Goal: Task Accomplishment & Management: Use online tool/utility

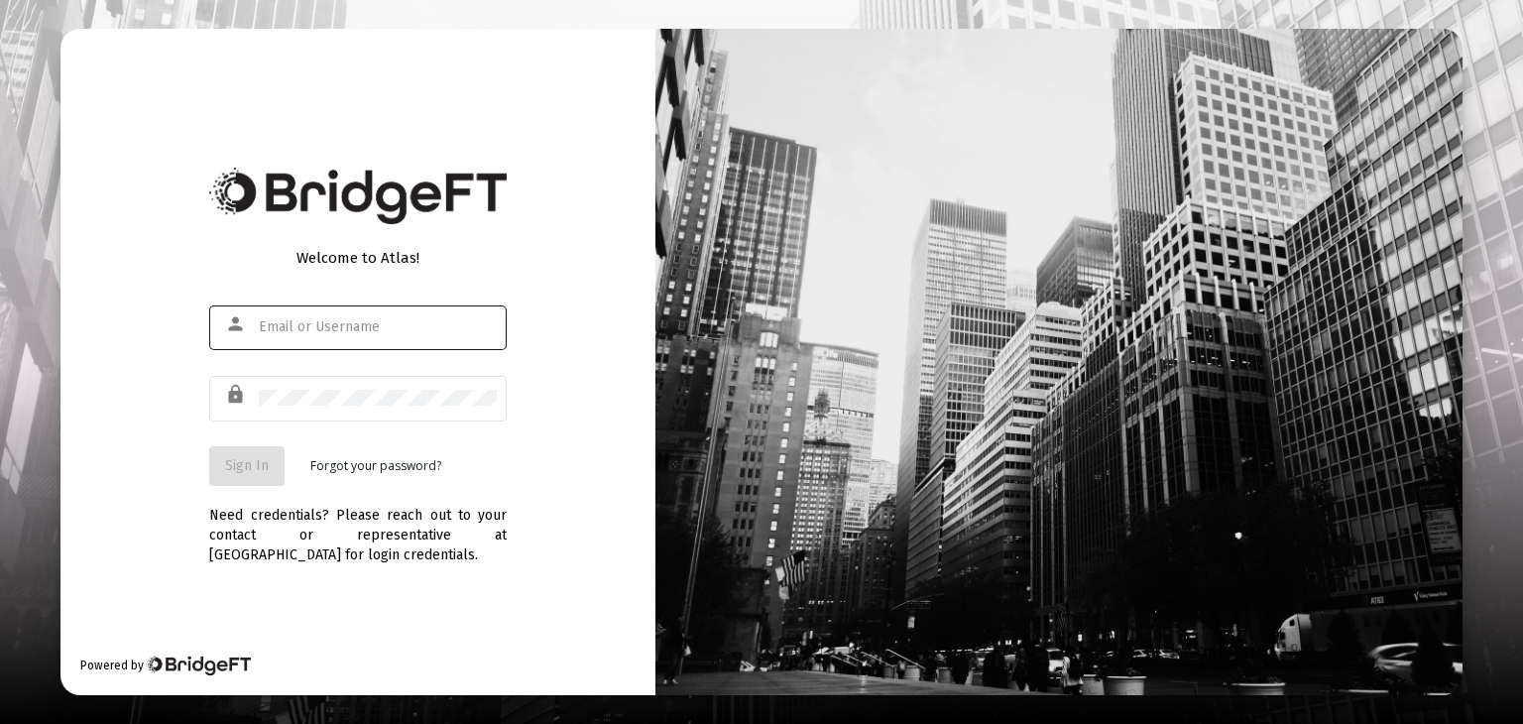
type input "[PERSON_NAME][EMAIL_ADDRESS][PERSON_NAME][DOMAIN_NAME]"
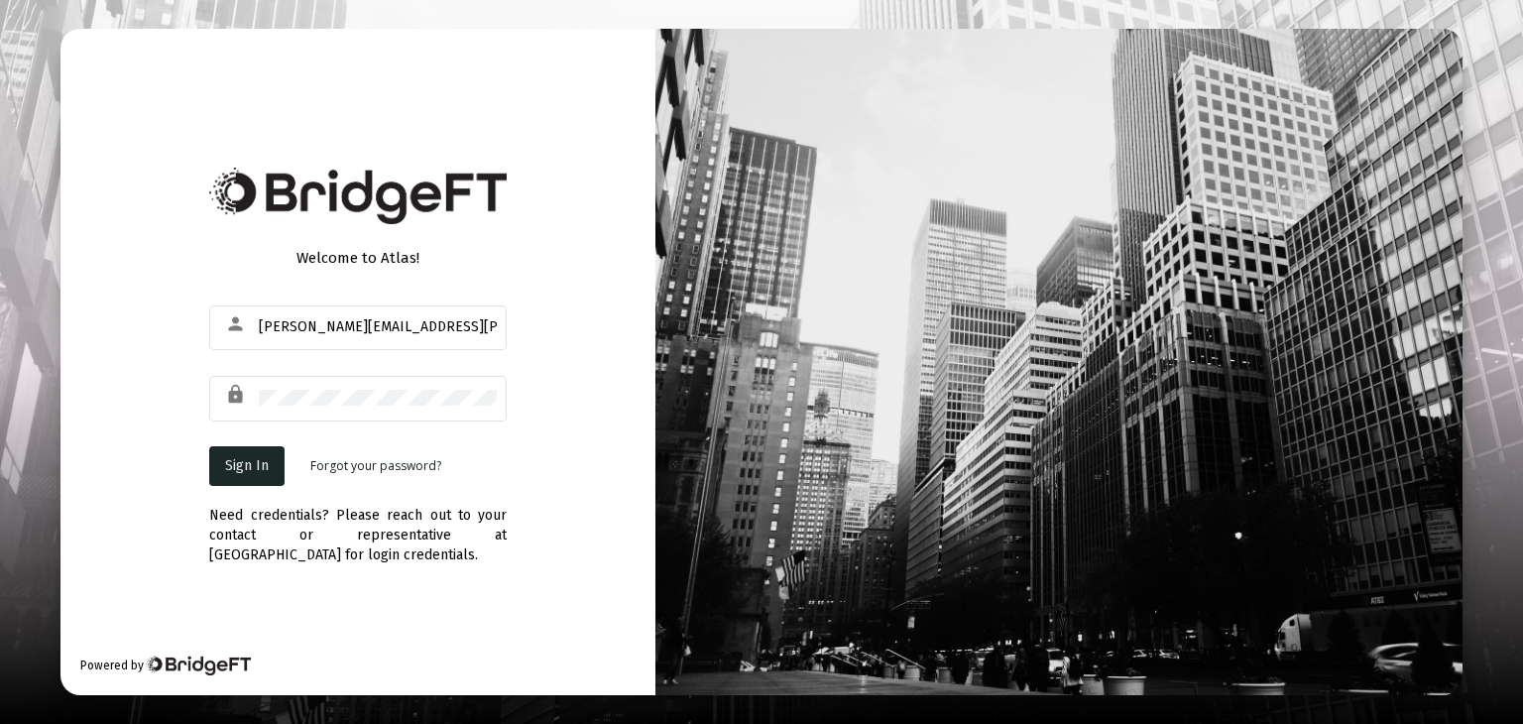
click at [246, 482] on button "Sign In" at bounding box center [246, 466] width 75 height 40
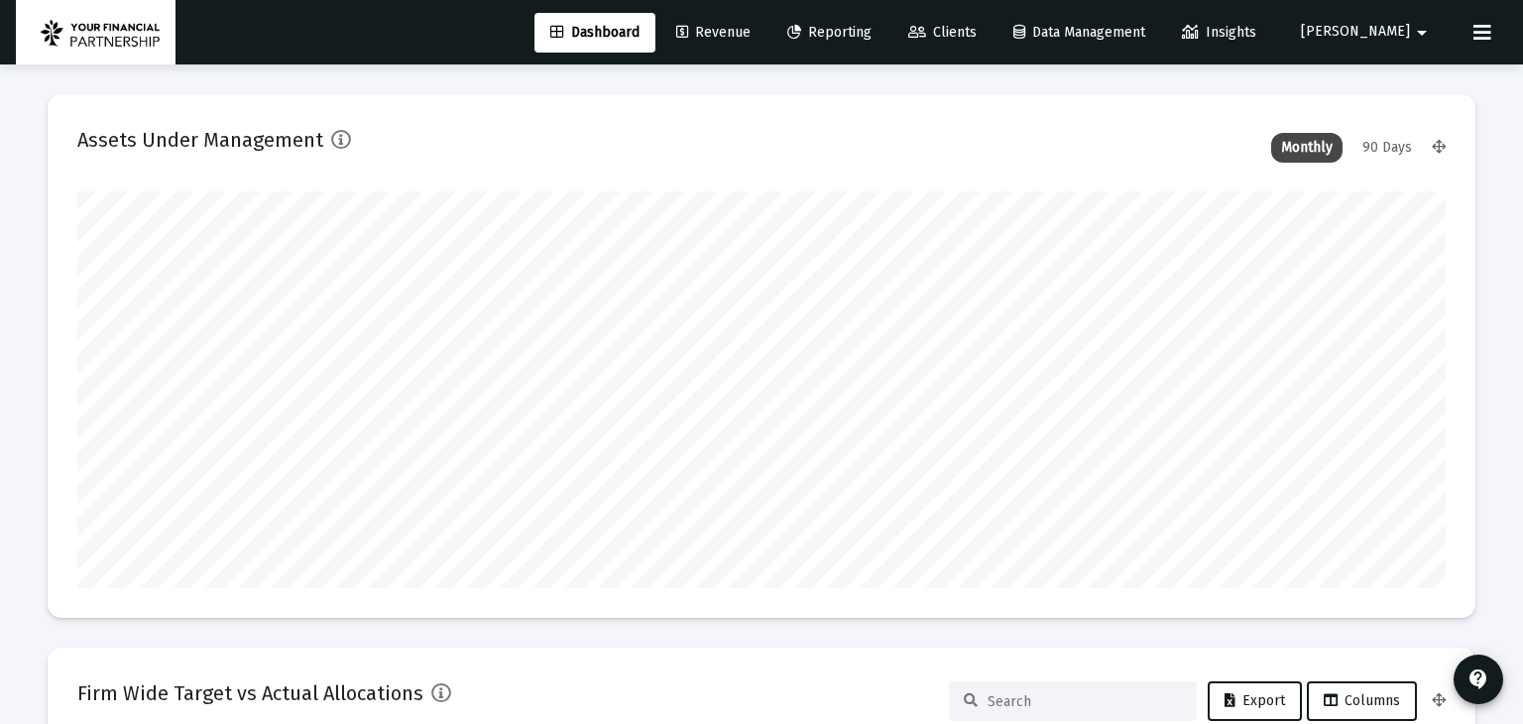
type input "[DATE]"
click at [751, 34] on span "Revenue" at bounding box center [713, 32] width 74 height 17
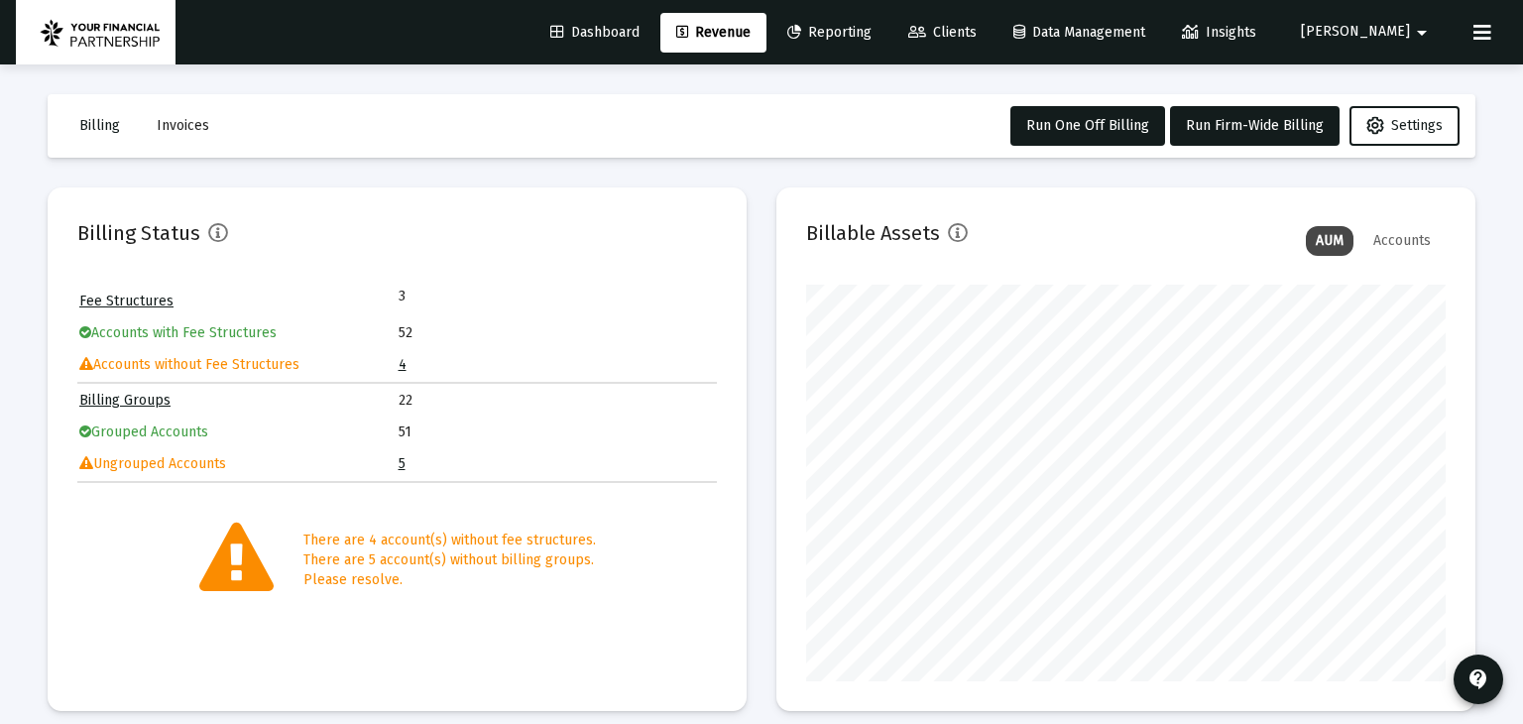
scroll to position [397, 640]
click at [401, 369] on link "4" at bounding box center [403, 364] width 8 height 17
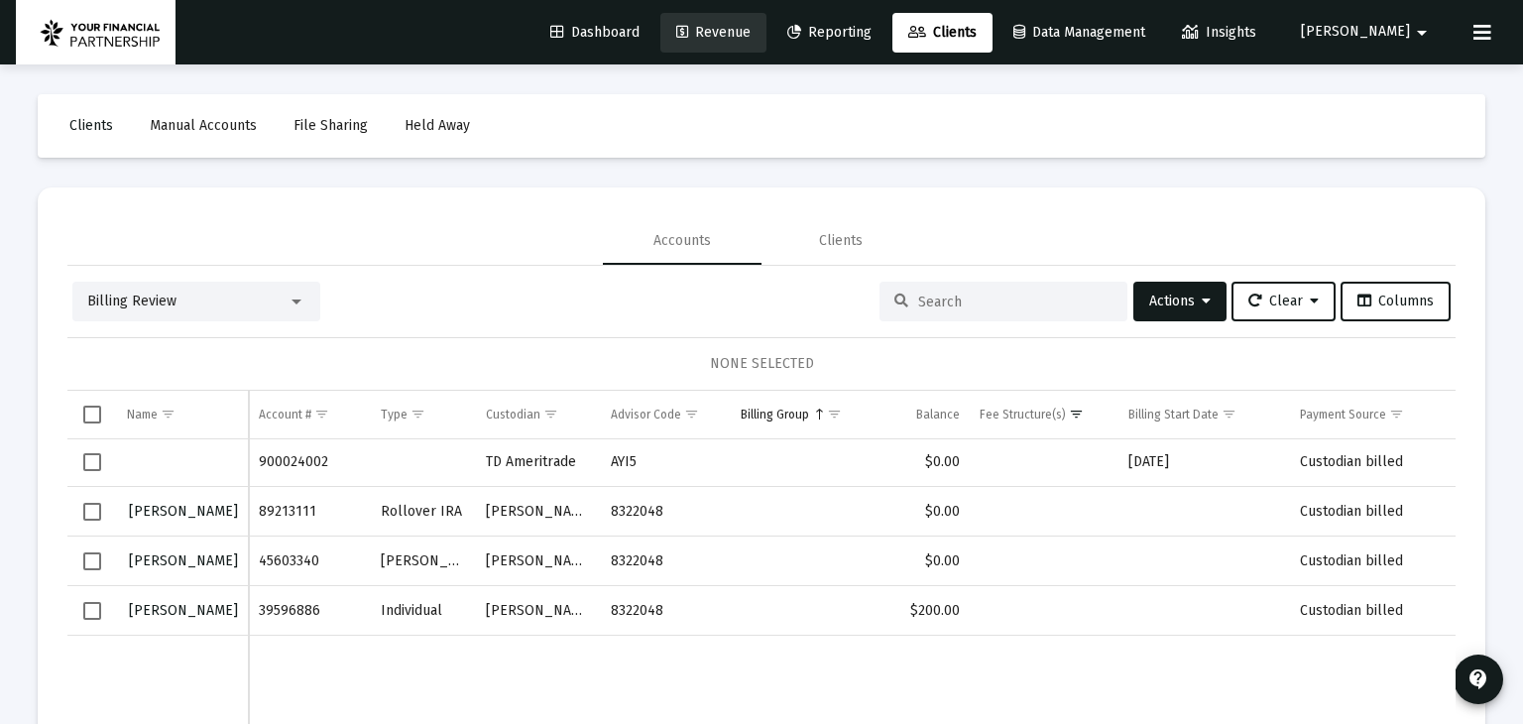
click at [751, 32] on span "Revenue" at bounding box center [713, 32] width 74 height 17
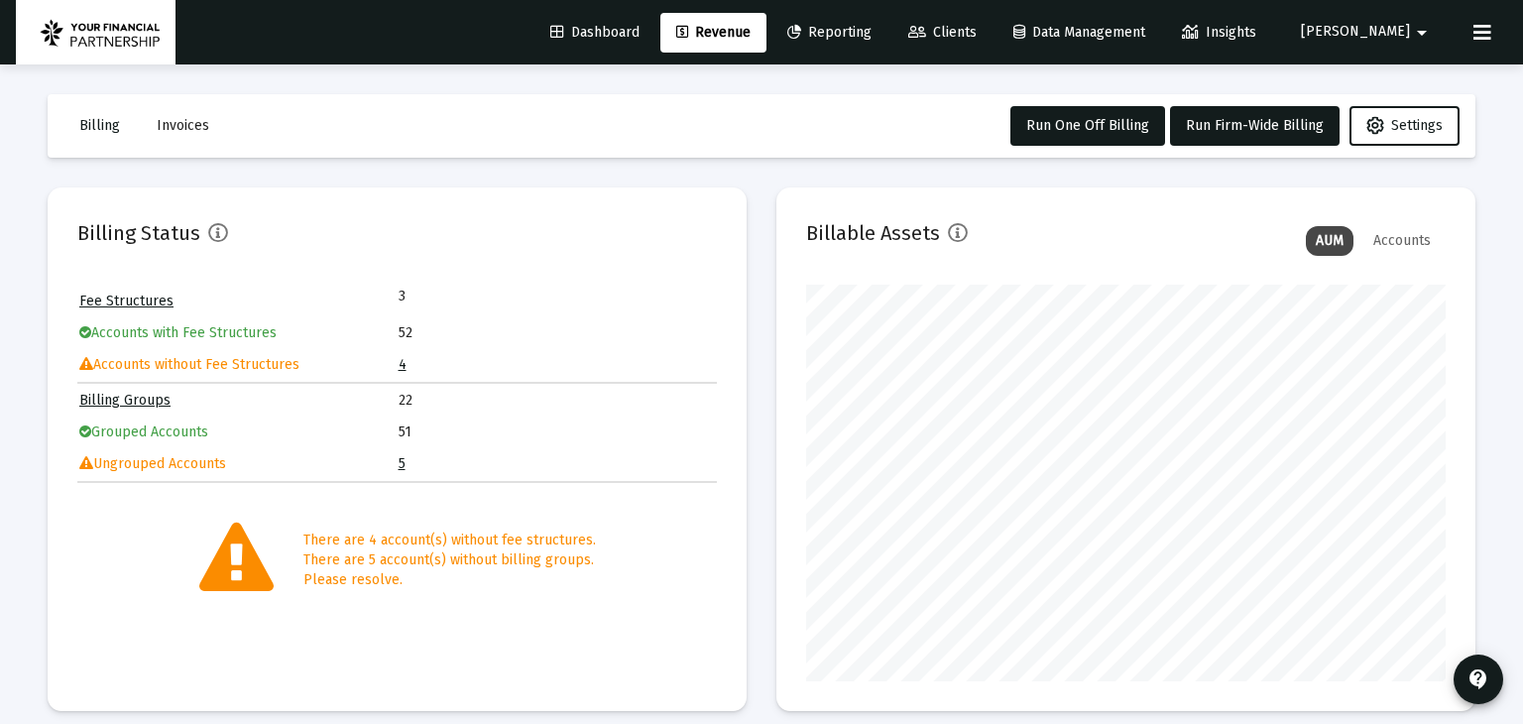
scroll to position [397, 640]
click at [399, 463] on link "5" at bounding box center [402, 463] width 7 height 17
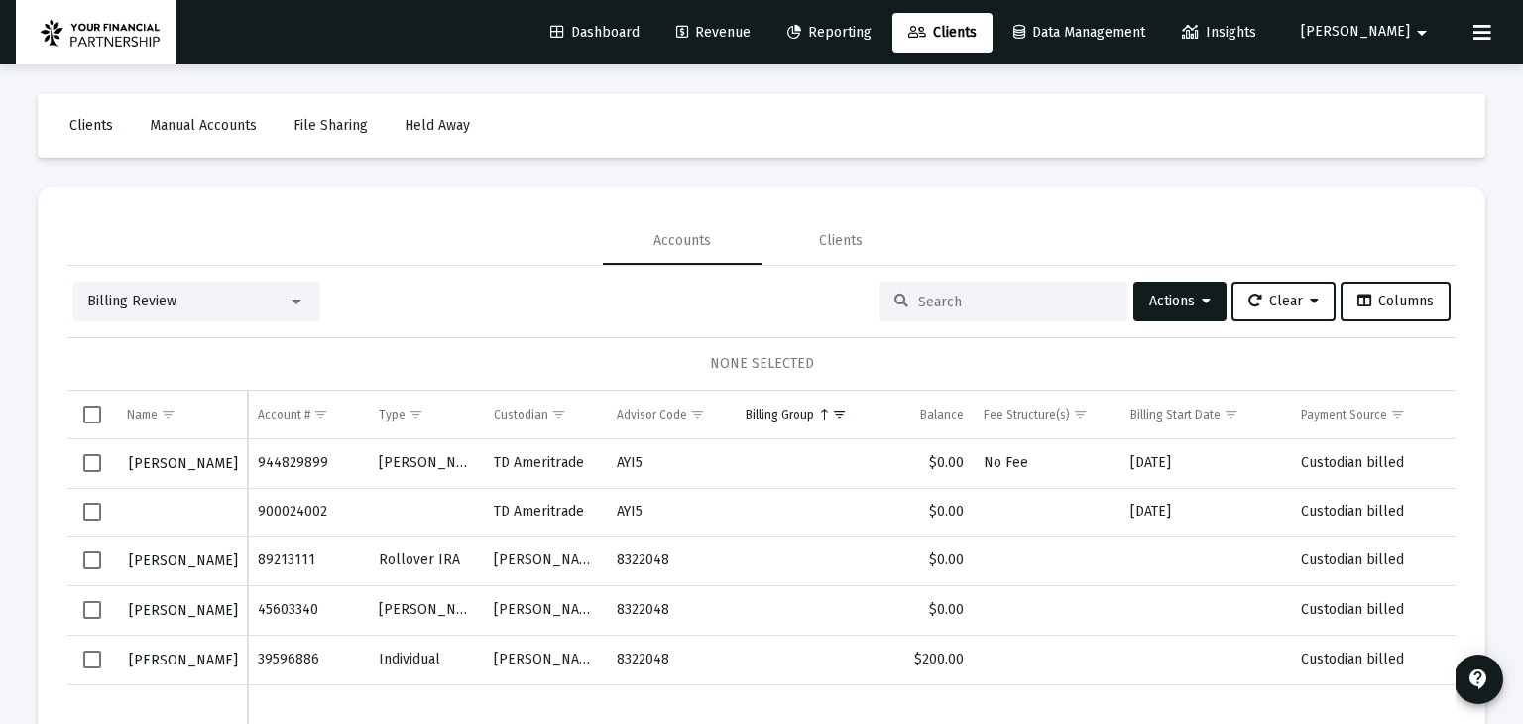
click at [751, 33] on span "Revenue" at bounding box center [713, 32] width 74 height 17
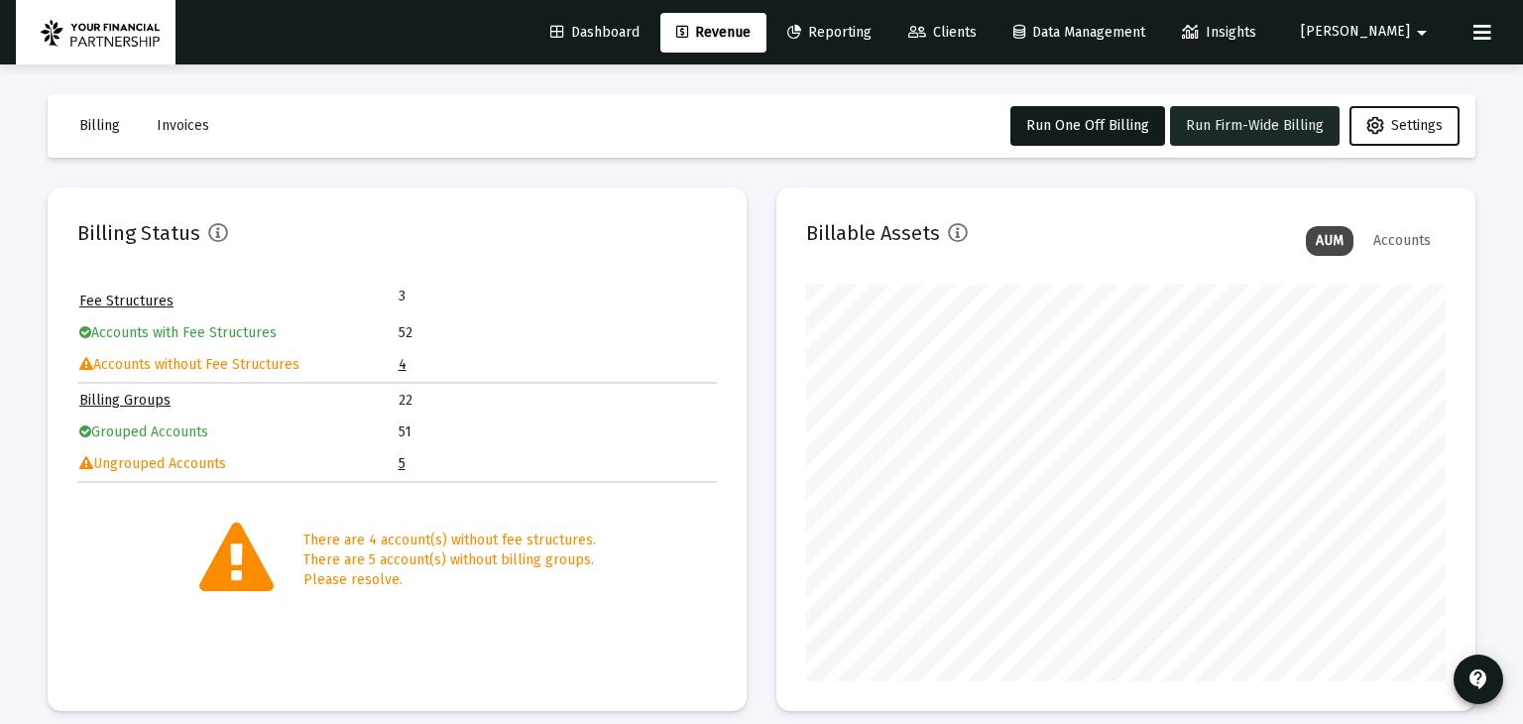
click at [1269, 122] on span "Run Firm-Wide Billing" at bounding box center [1255, 125] width 138 height 17
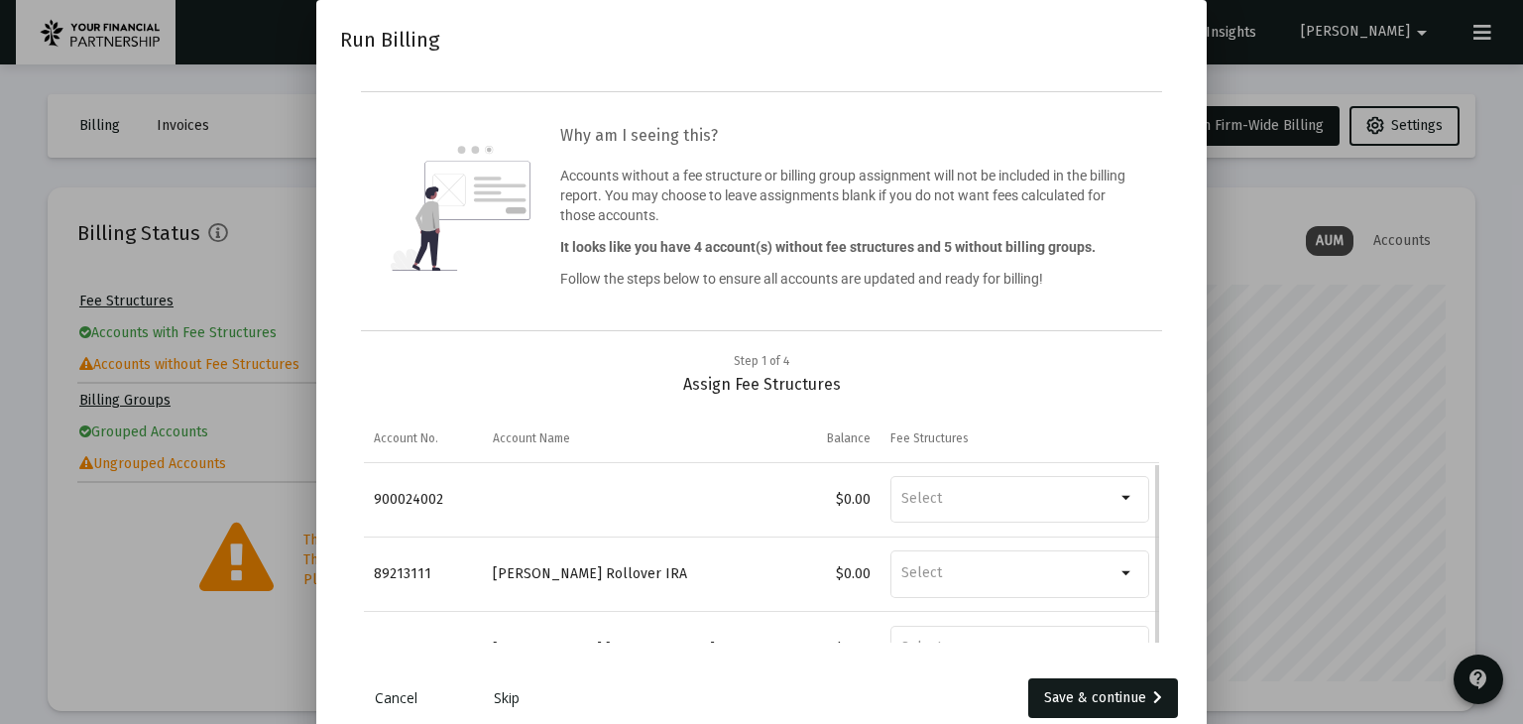
scroll to position [48, 0]
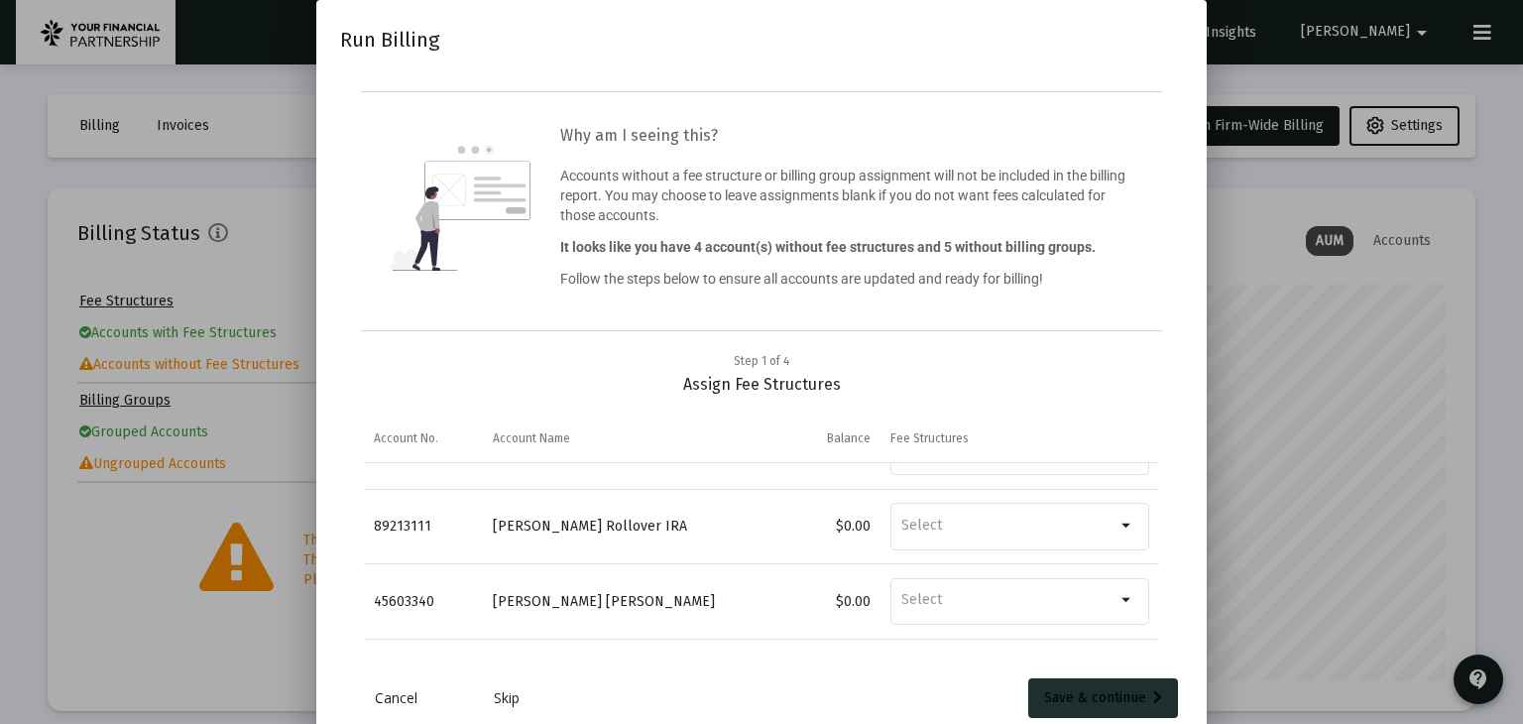
click at [1076, 691] on div "Save & continue" at bounding box center [1103, 698] width 118 height 40
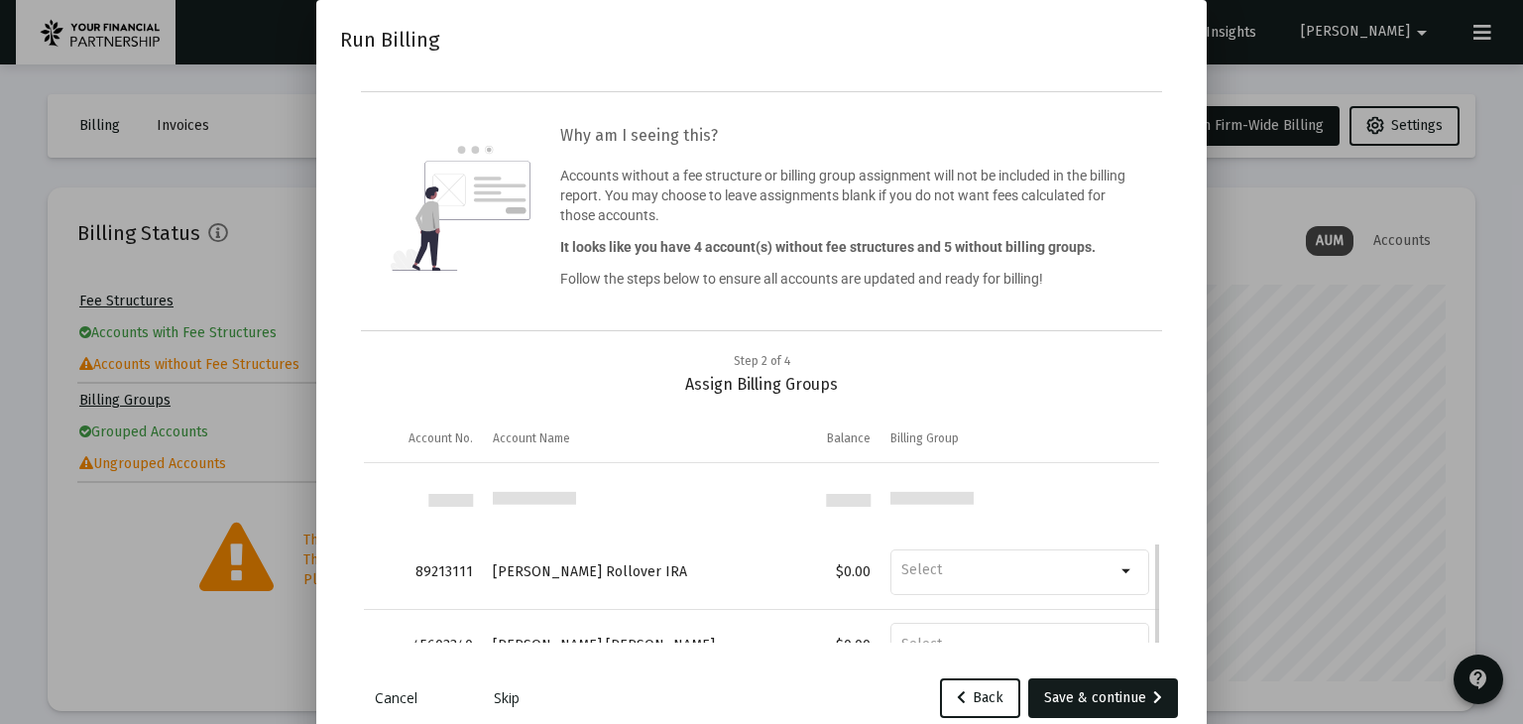
scroll to position [117, 0]
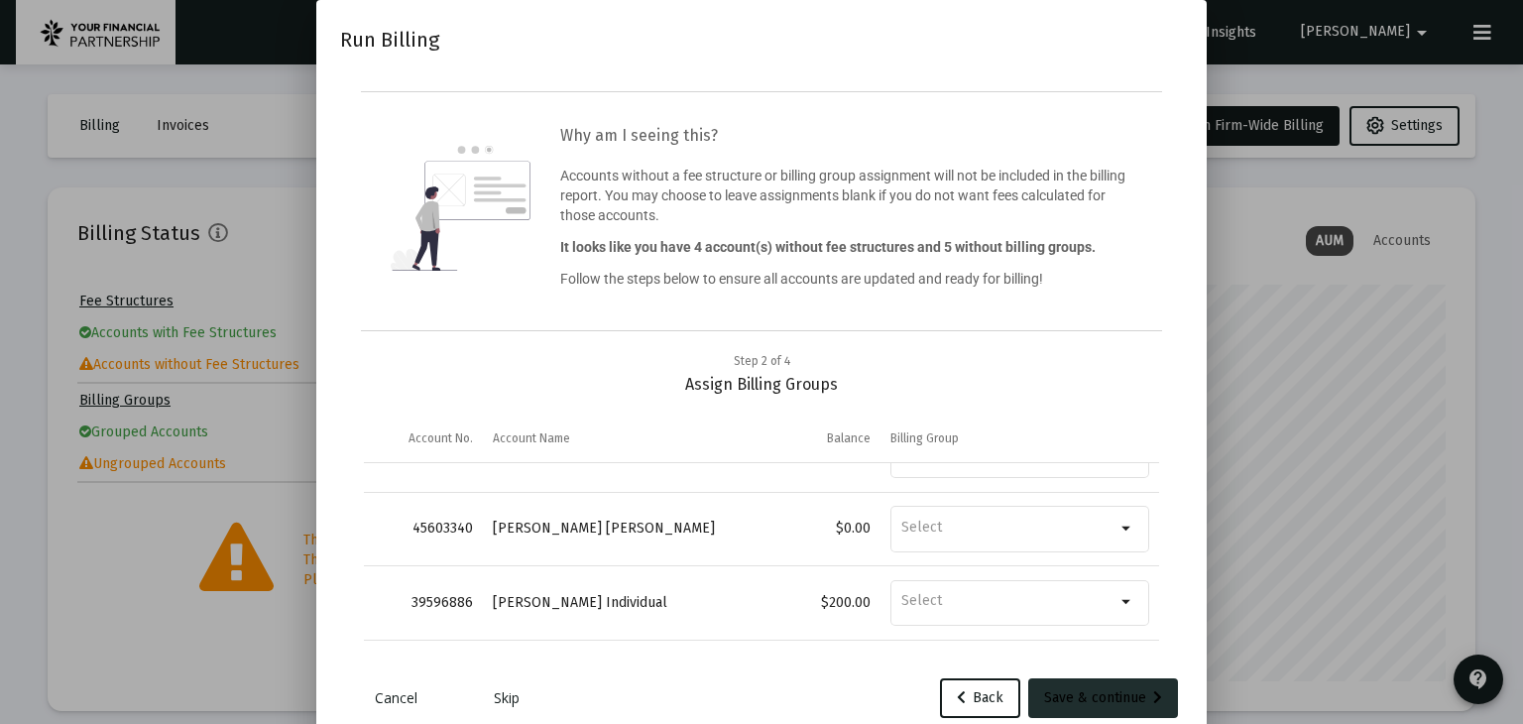
click at [1085, 708] on div "Save & continue" at bounding box center [1103, 698] width 118 height 40
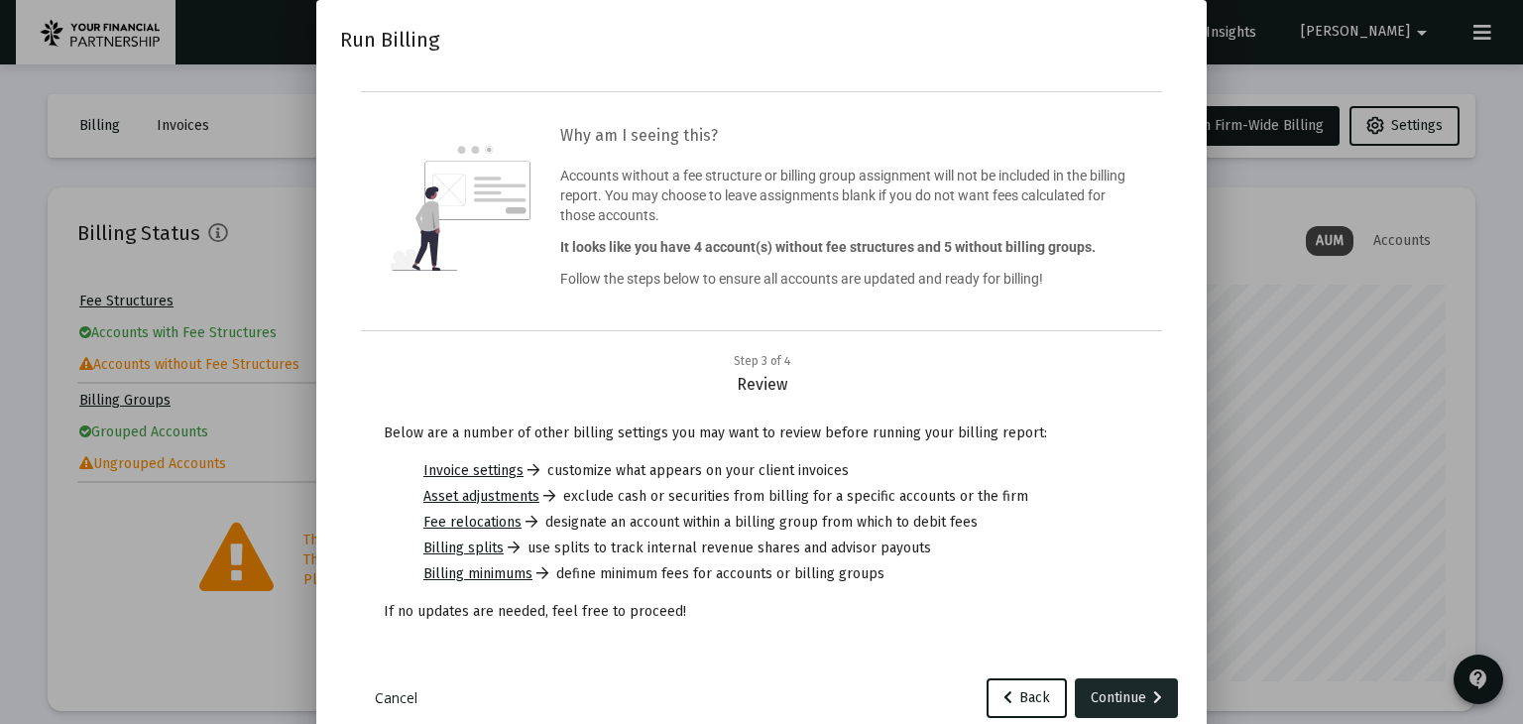
click at [1130, 699] on div "Continue" at bounding box center [1126, 698] width 71 height 40
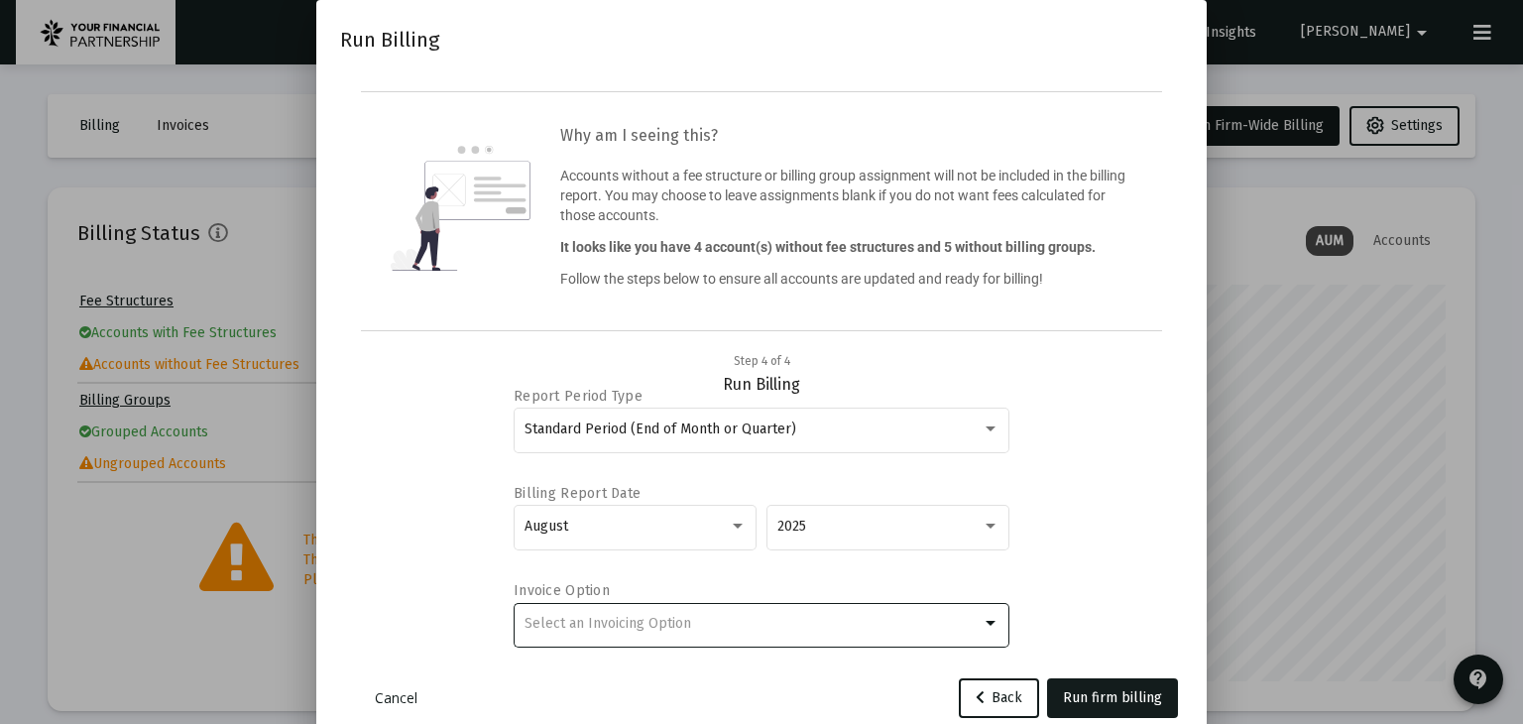
click at [781, 630] on div "Select an Invoicing Option" at bounding box center [752, 624] width 457 height 16
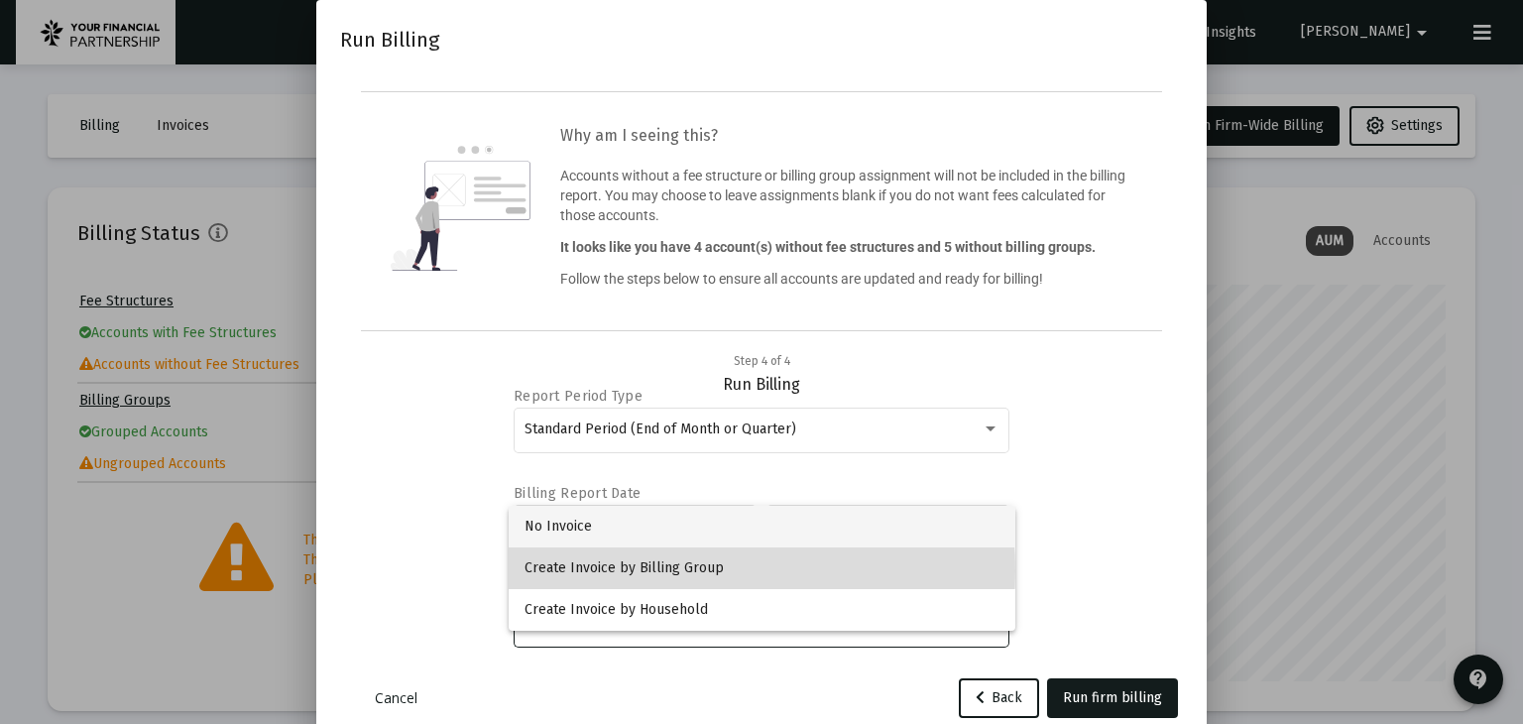
click at [684, 570] on span "Create Invoice by Billing Group" at bounding box center [761, 568] width 475 height 42
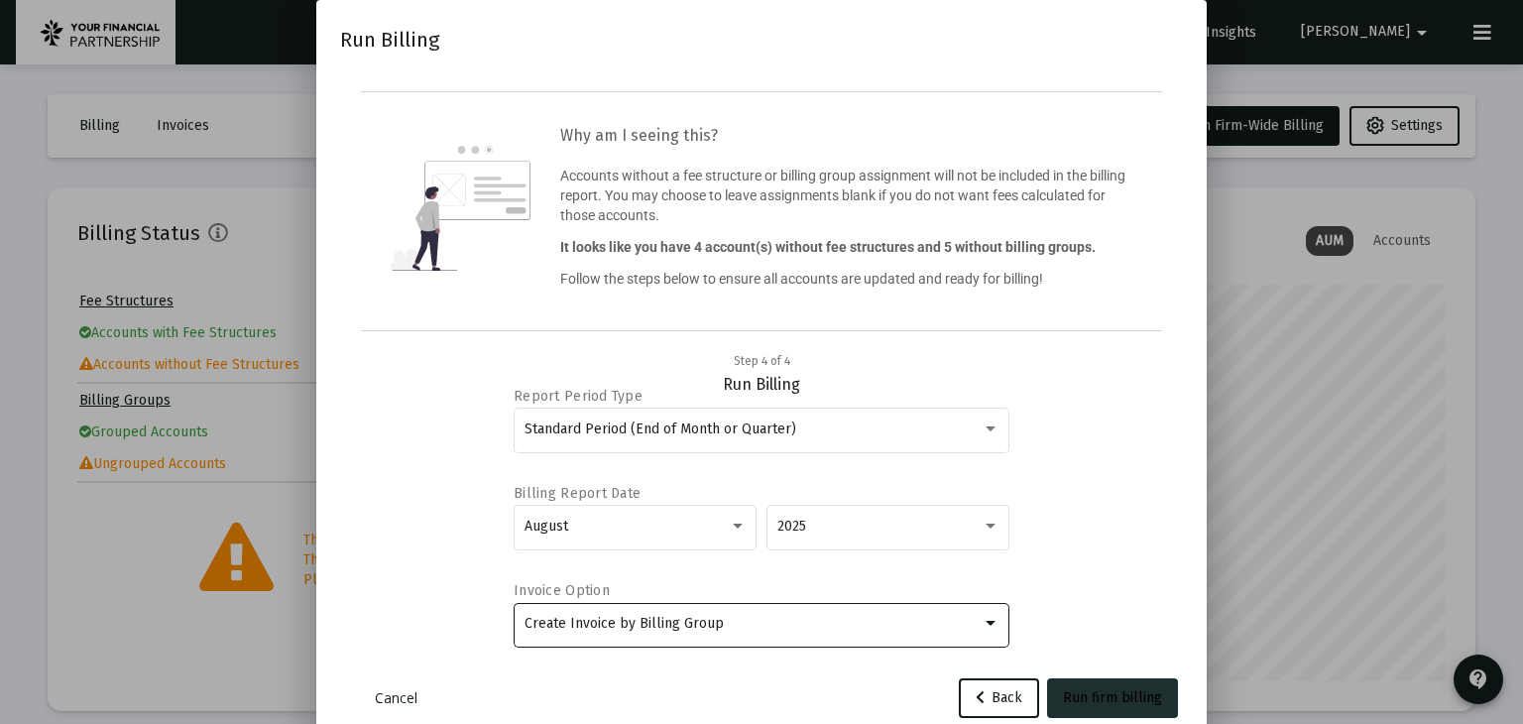
click at [1119, 706] on button "Run firm billing" at bounding box center [1112, 698] width 131 height 40
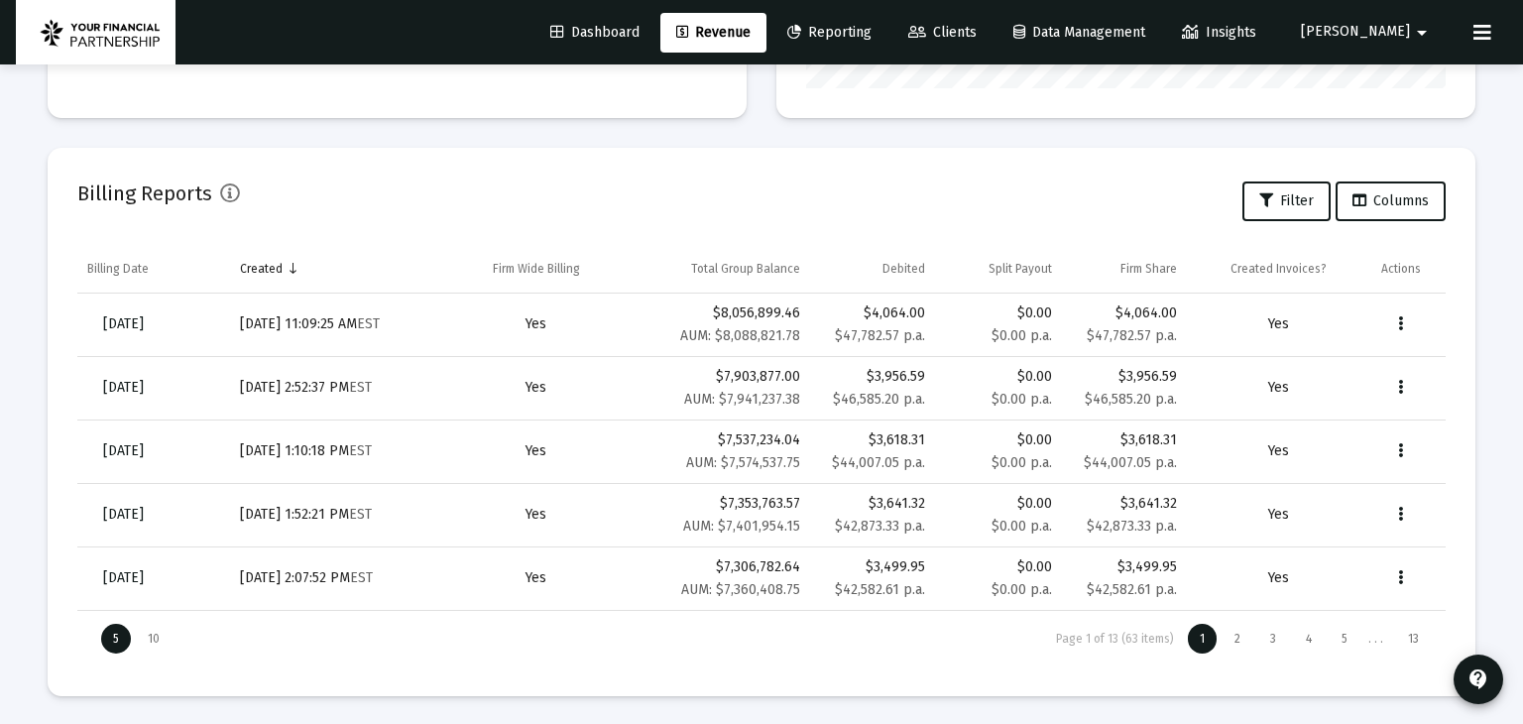
scroll to position [0, 0]
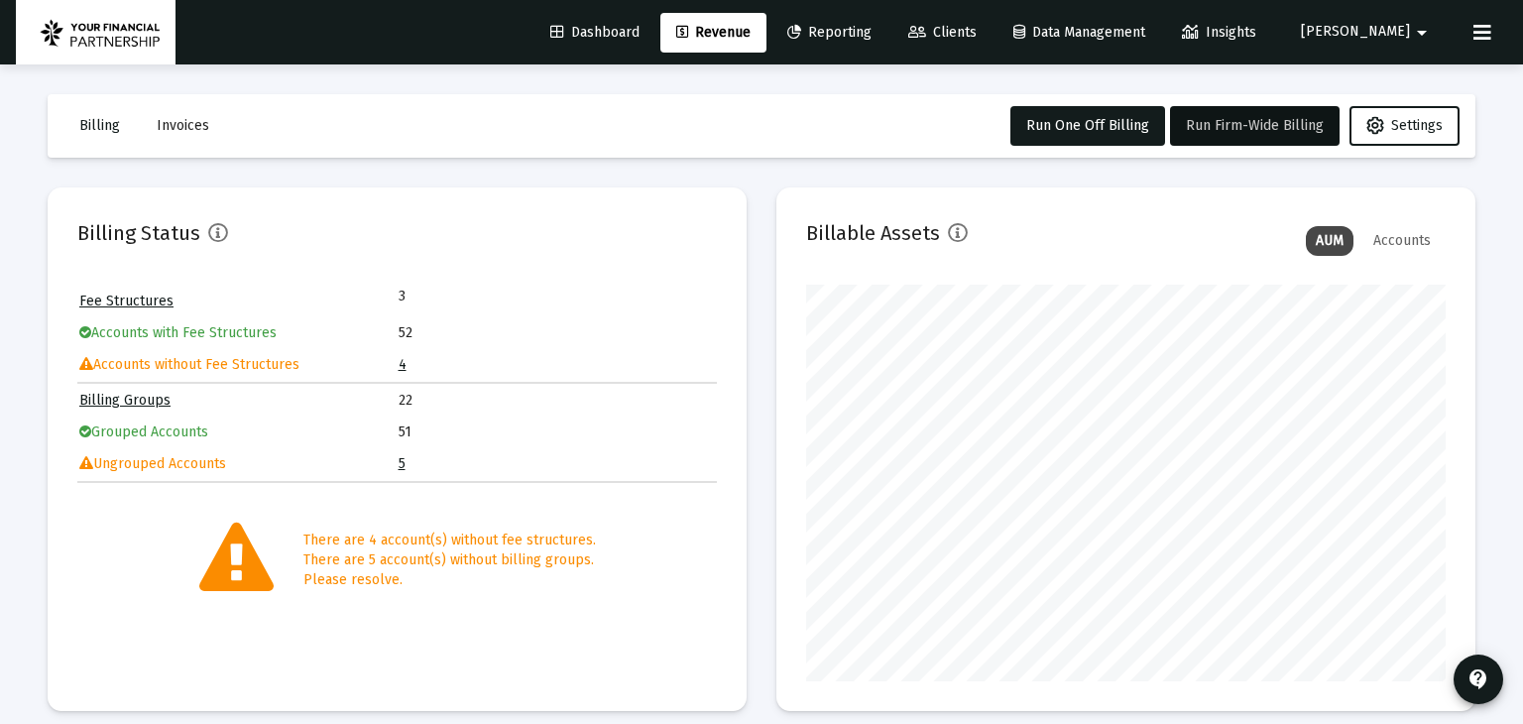
click at [1489, 31] on icon at bounding box center [1482, 33] width 18 height 24
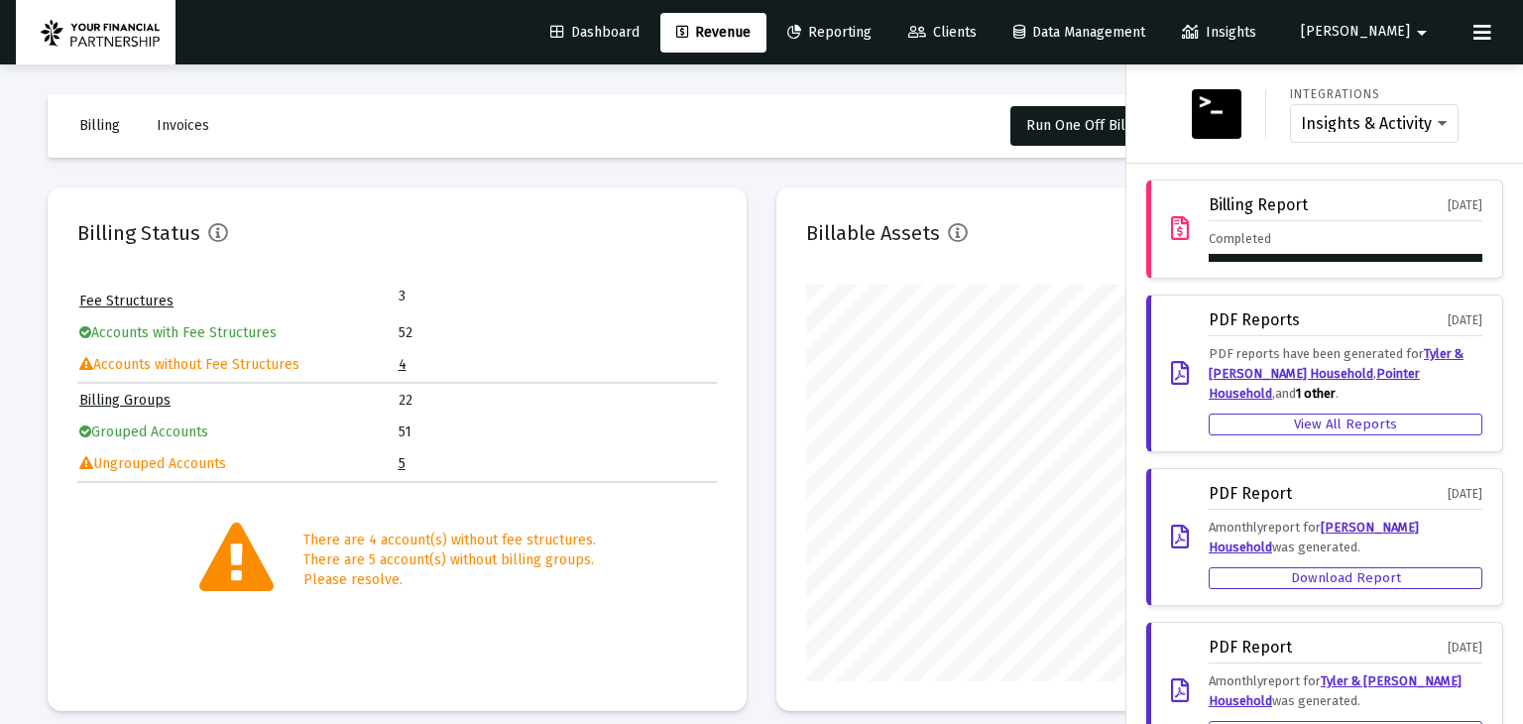
click at [1269, 241] on div "Completed" at bounding box center [1346, 245] width 274 height 33
click at [1255, 204] on div "Billing Report" at bounding box center [1258, 205] width 99 height 18
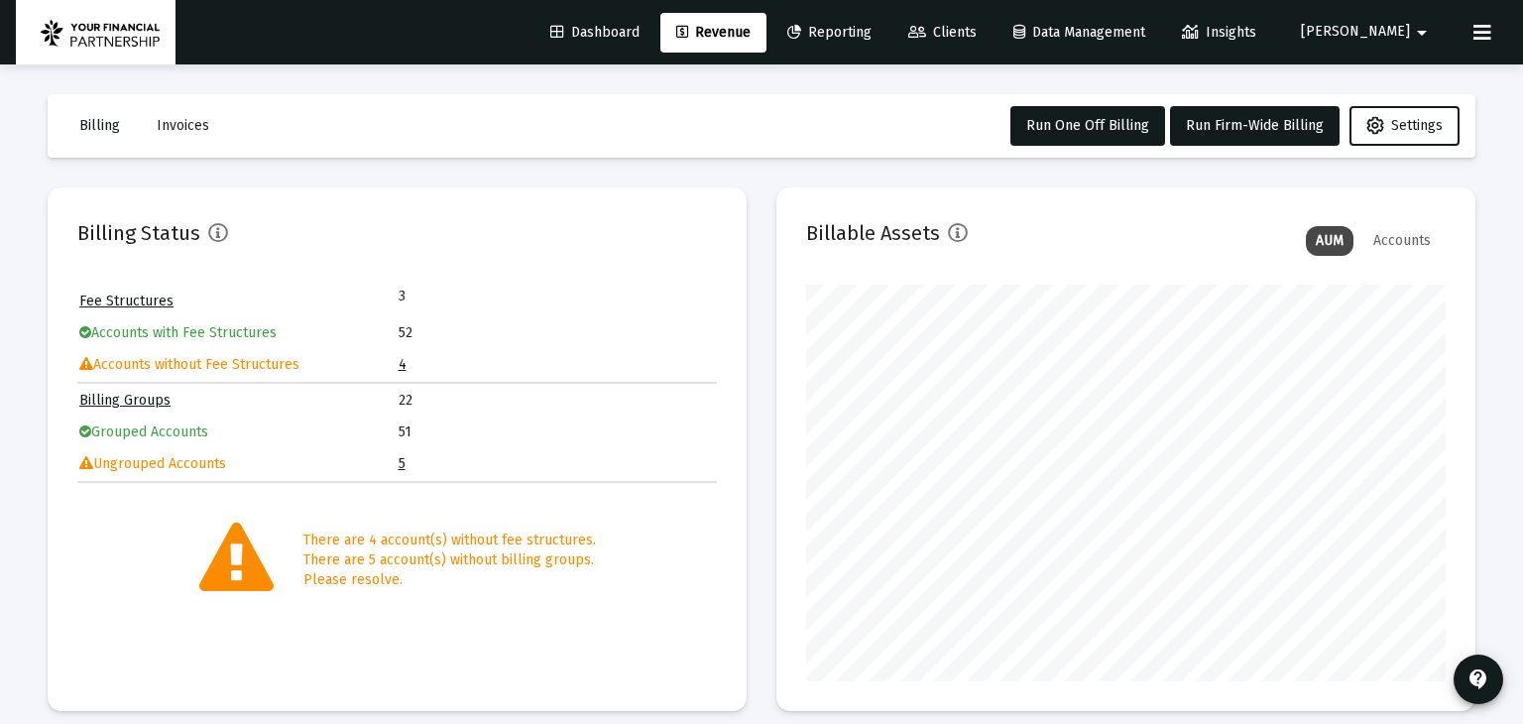
scroll to position [593, 0]
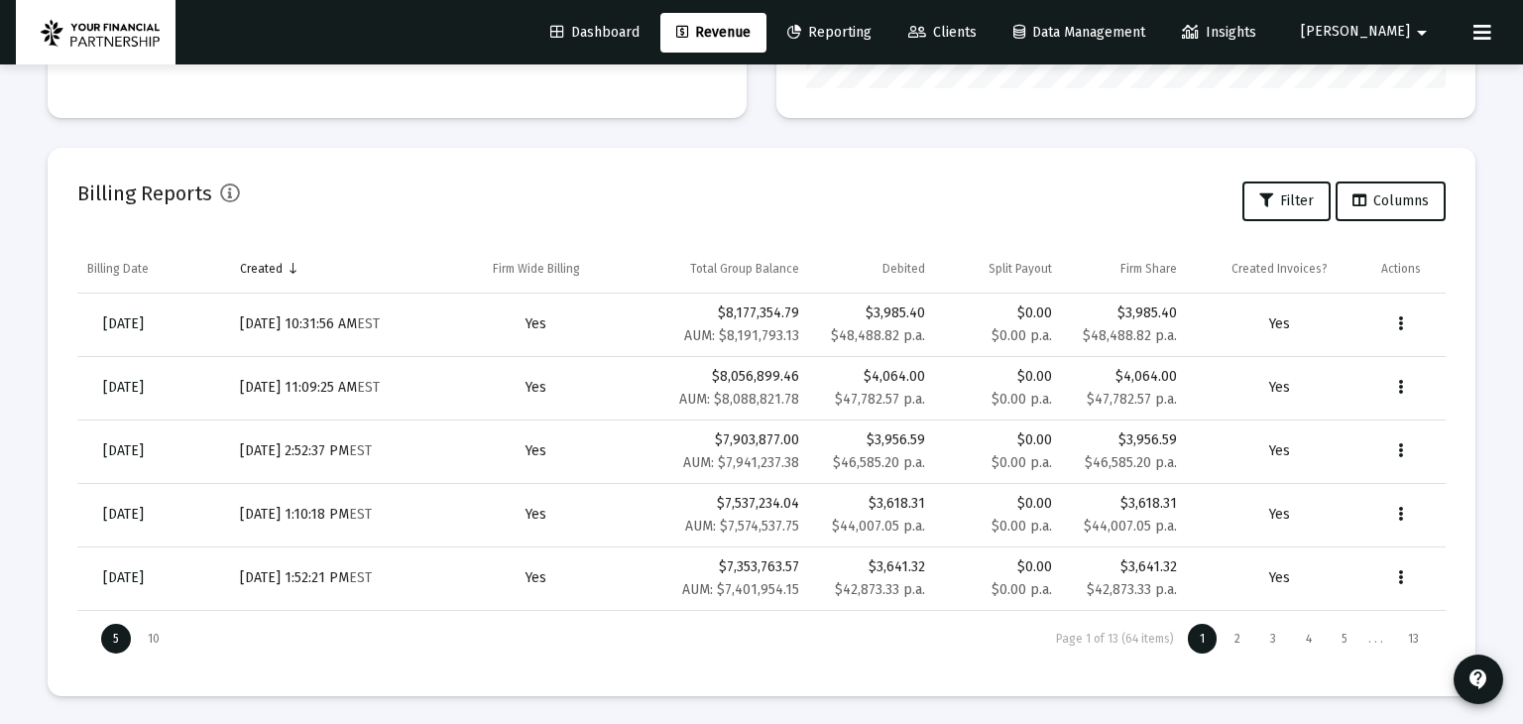
click at [1495, 413] on div "Billing Invoices Run One Off Billing Run Firm-Wide Billing Settings Billing Sta…" at bounding box center [761, 99] width 1487 height 1254
click at [1398, 319] on icon "Data grid" at bounding box center [1400, 324] width 5 height 24
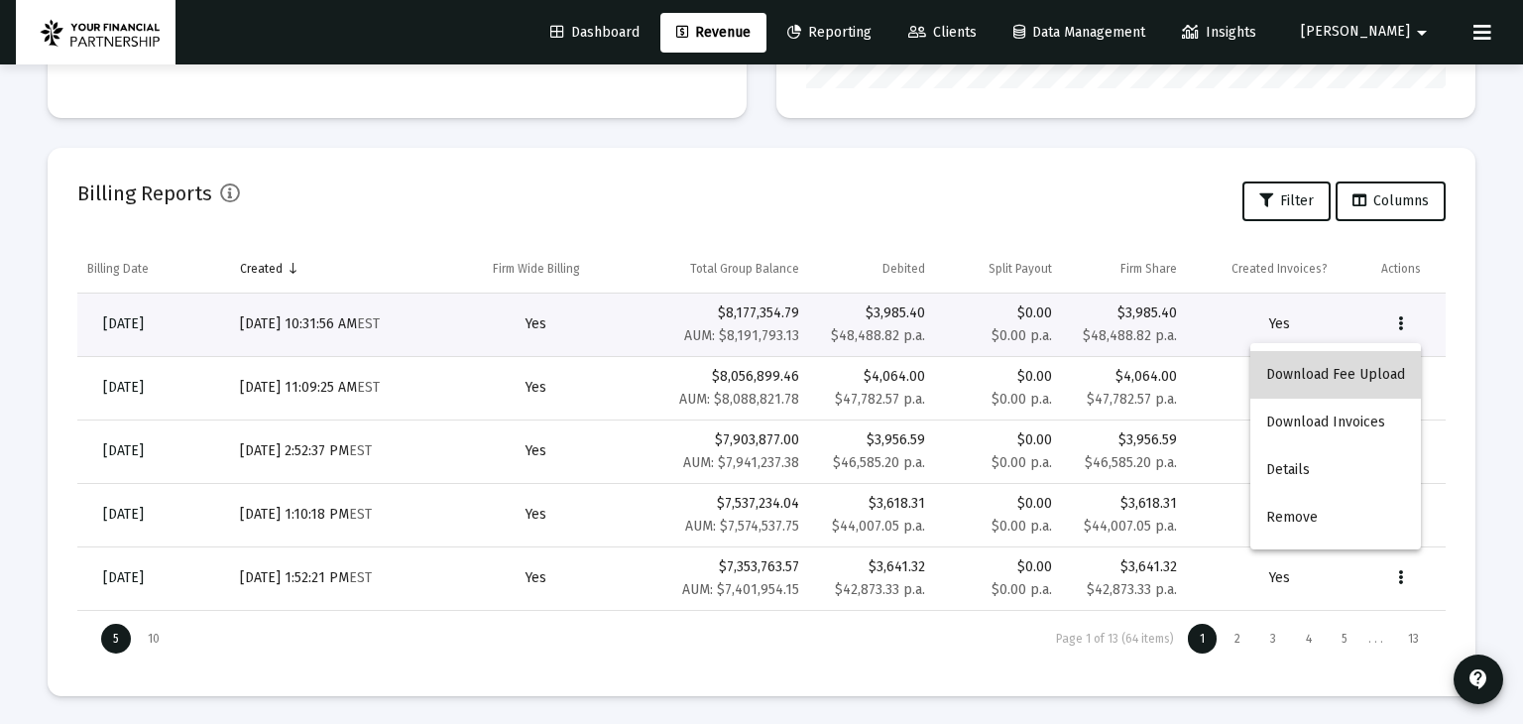
click at [1358, 373] on button "Download Fee Upload" at bounding box center [1335, 375] width 171 height 48
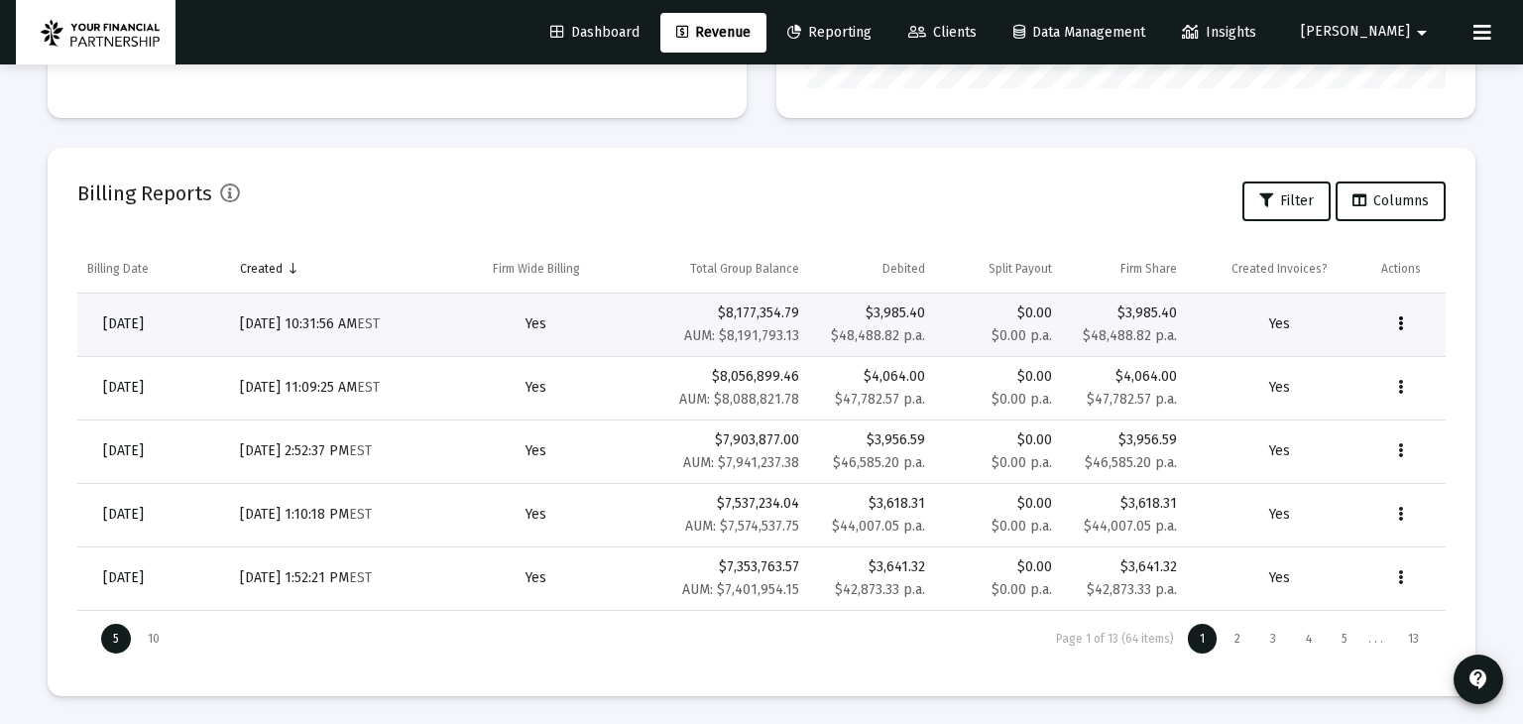
click at [1399, 332] on icon "Data grid" at bounding box center [1400, 324] width 5 height 24
click at [1335, 418] on button "Download Invoices" at bounding box center [1335, 423] width 171 height 48
